Goal: Task Accomplishment & Management: Manage account settings

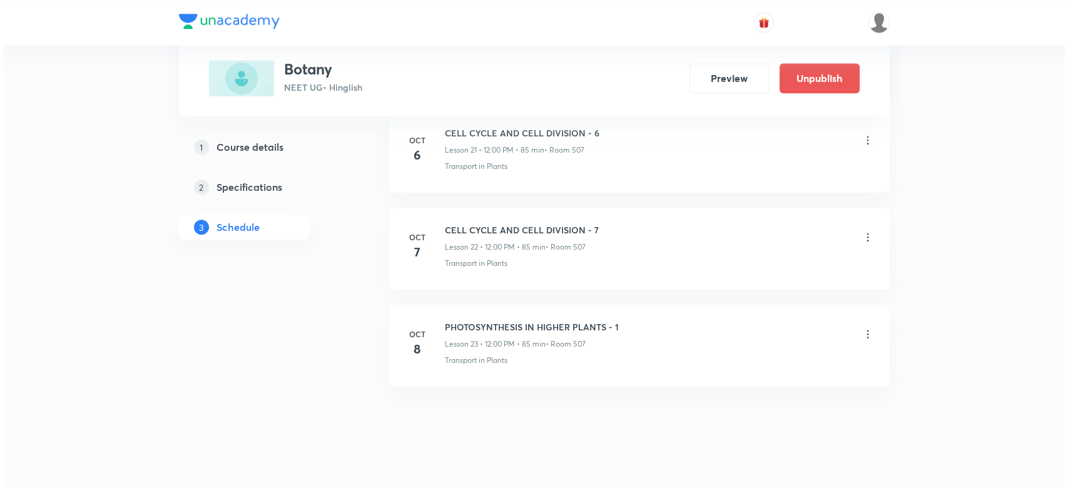
scroll to position [2742, 0]
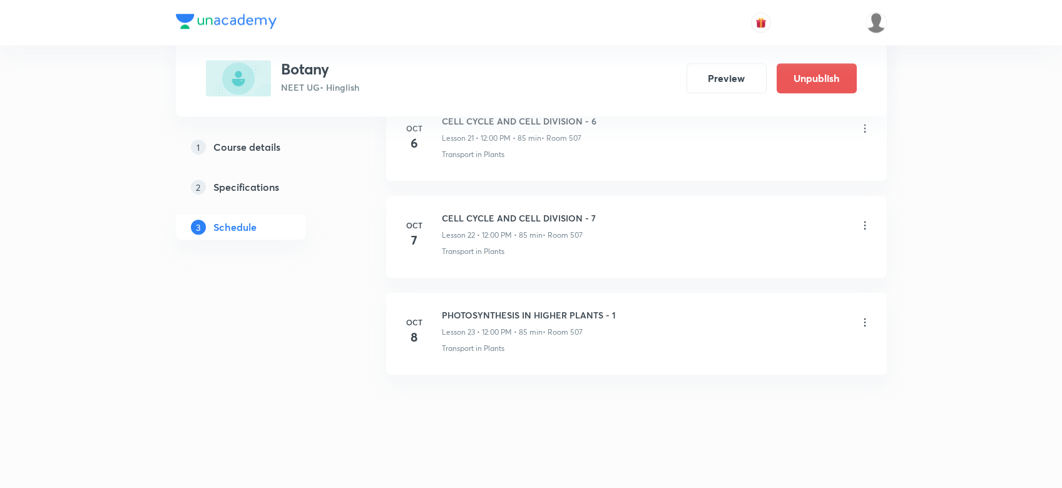
click at [862, 317] on icon at bounding box center [865, 322] width 13 height 13
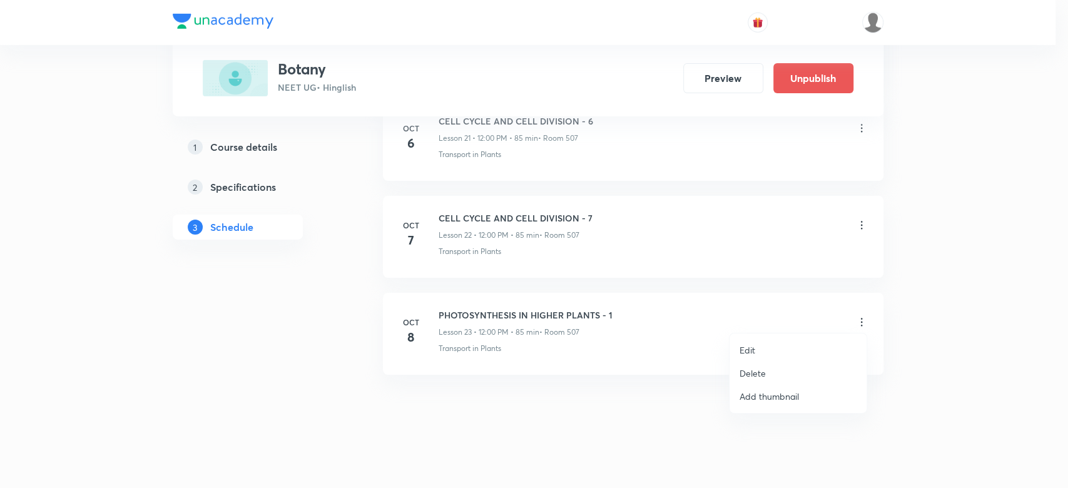
click at [750, 359] on li "Edit" at bounding box center [798, 350] width 137 height 23
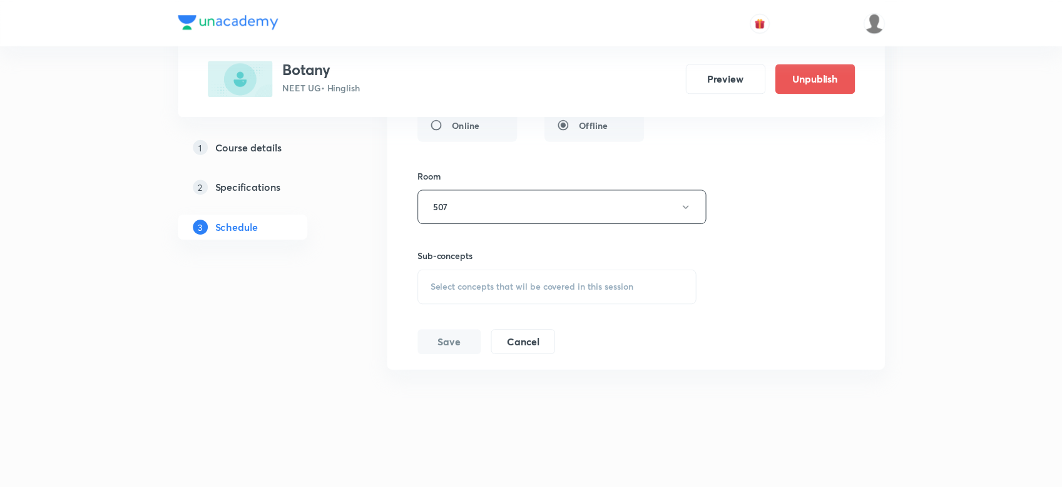
scroll to position [2634, 0]
click at [583, 280] on div "Select concepts that wil be covered in this session" at bounding box center [557, 291] width 281 height 35
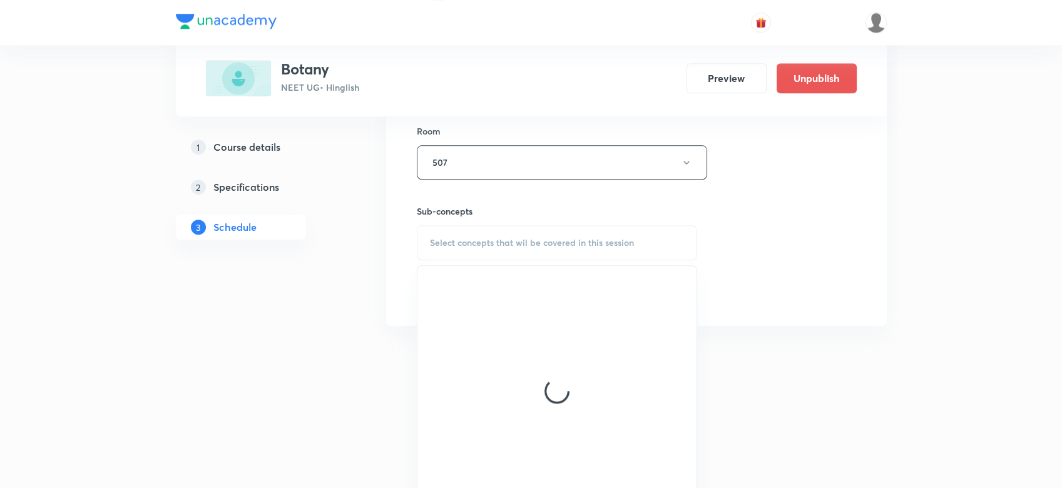
scroll to position [2684, 0]
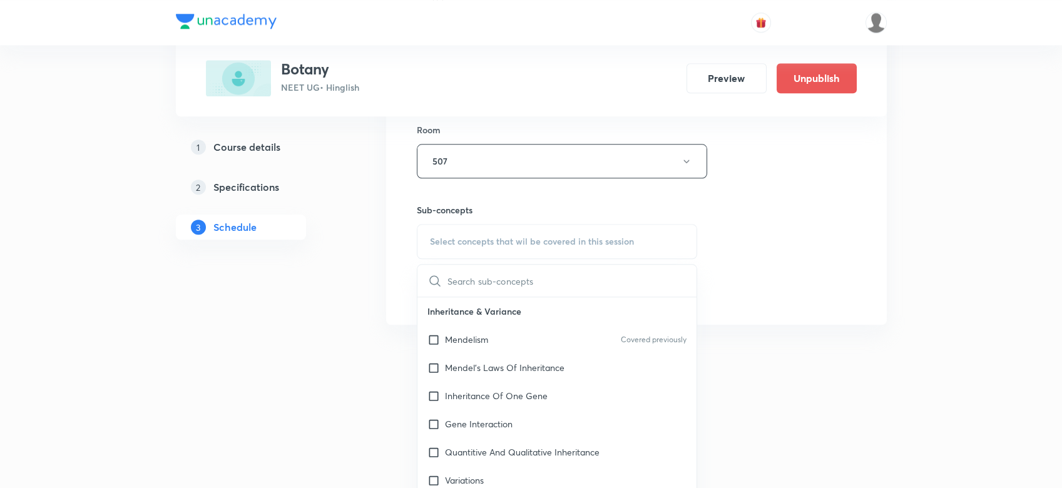
click at [523, 339] on div "Mendelism Covered previously" at bounding box center [557, 339] width 280 height 28
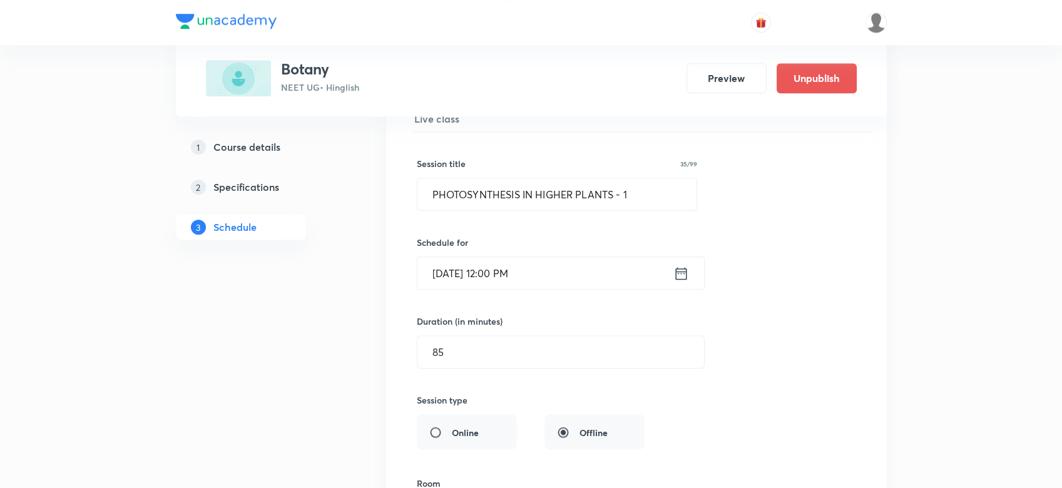
scroll to position [2317, 0]
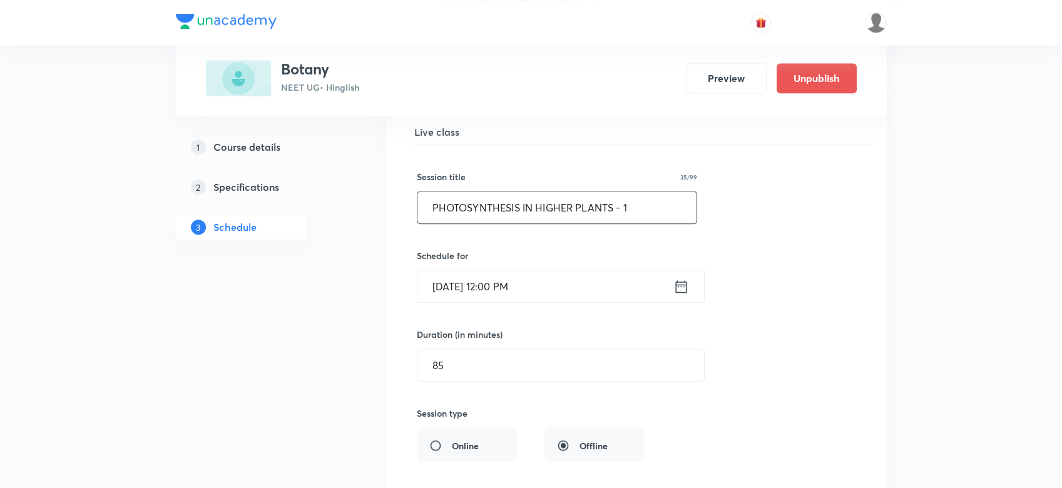
drag, startPoint x: 655, startPoint y: 206, endPoint x: 285, endPoint y: 260, distance: 374.5
paste input "PLANT KINGDOM - 1"
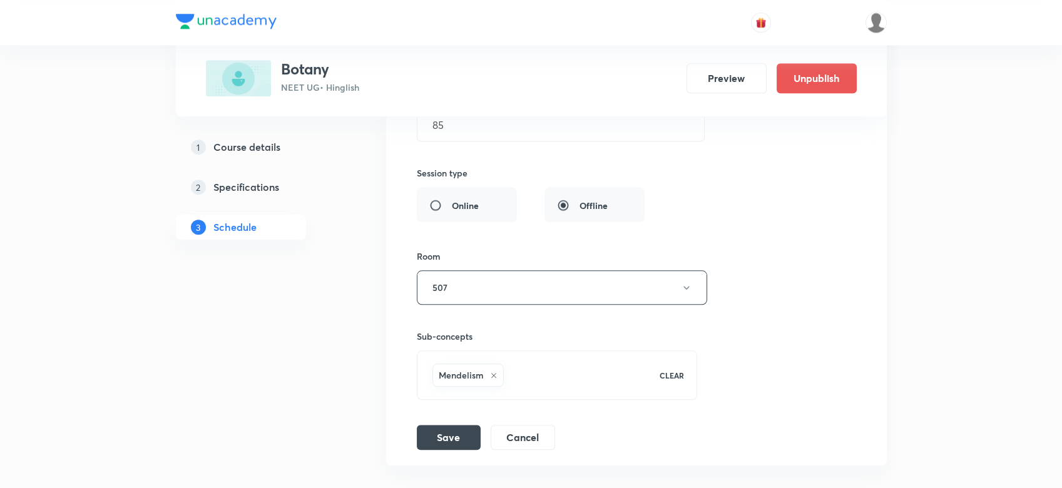
scroll to position [2564, 0]
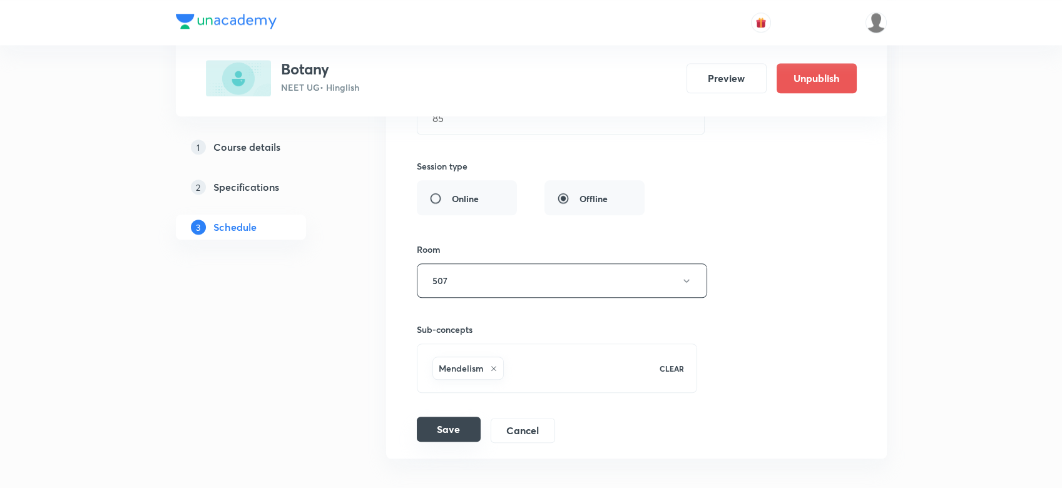
type input "PLANT KINGDOM - 1"
click at [452, 429] on button "Save" at bounding box center [449, 429] width 64 height 25
